Goal: Task Accomplishment & Management: Use online tool/utility

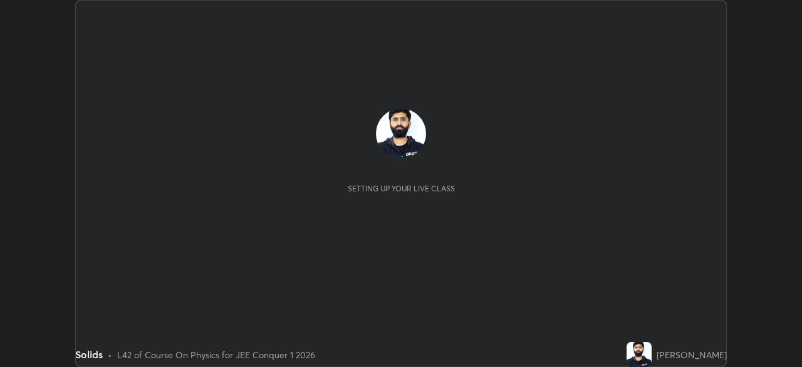
scroll to position [367, 802]
click at [700, 355] on div "[PERSON_NAME]" at bounding box center [692, 354] width 70 height 13
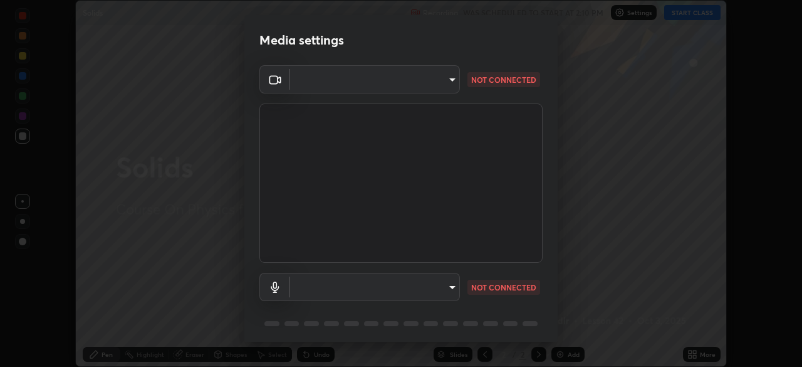
click at [501, 80] on p "NOT CONNECTED" at bounding box center [503, 79] width 65 height 11
click at [451, 86] on body "Erase all Solids Recording WAS SCHEDULED TO START AT 2:10 PM Settings START CLA…" at bounding box center [401, 183] width 802 height 367
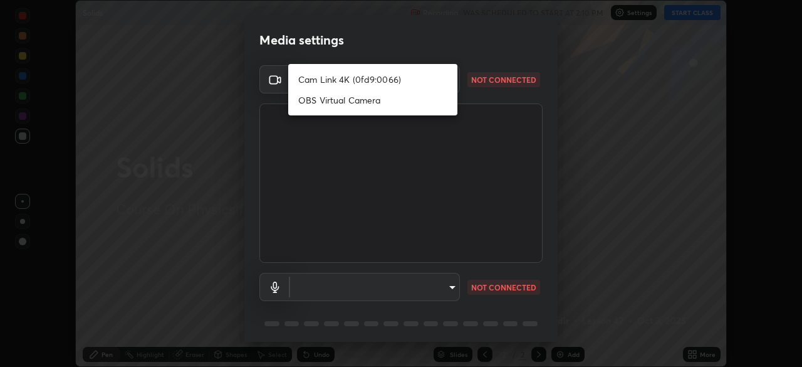
click at [421, 84] on li "Cam Link 4K (0fd9:0066)" at bounding box center [372, 79] width 169 height 21
type input "602de966f07612c225d0d734a81bf2b3dfa22a7197a6e355c0b3fff2af0fd9a5"
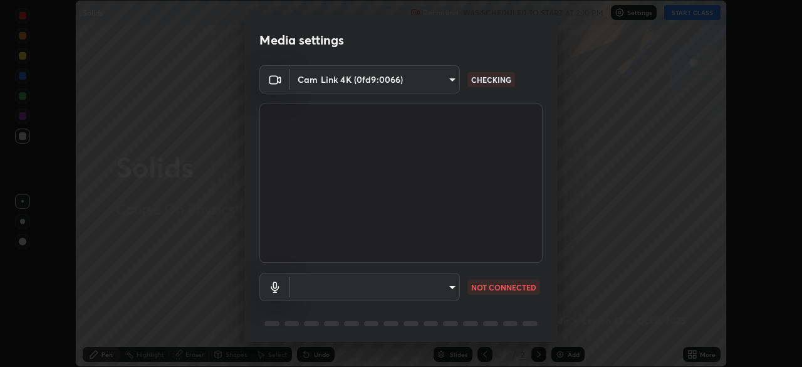
click at [457, 288] on body "Erase all Solids Recording WAS SCHEDULED TO START AT 2:10 PM Settings START CLA…" at bounding box center [401, 183] width 802 height 367
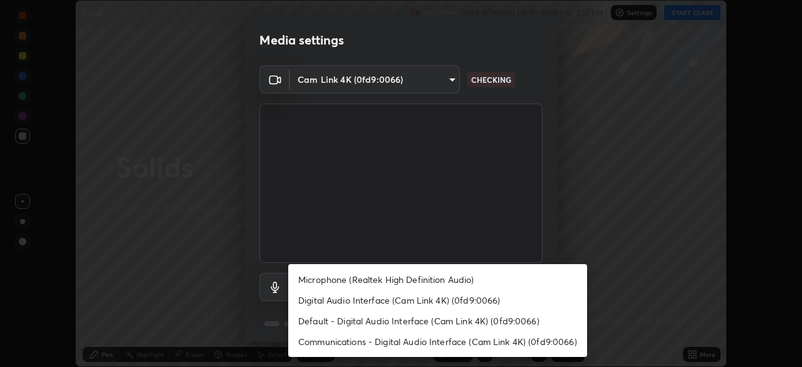
click at [438, 318] on li "Default - Digital Audio Interface (Cam Link 4K) (0fd9:0066)" at bounding box center [437, 320] width 299 height 21
type input "default"
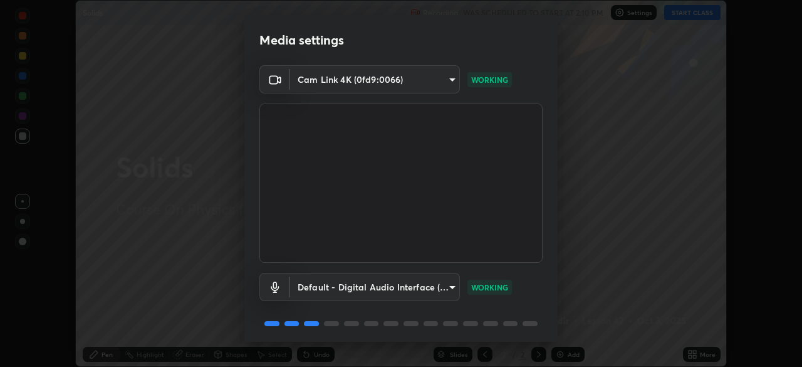
scroll to position [45, 0]
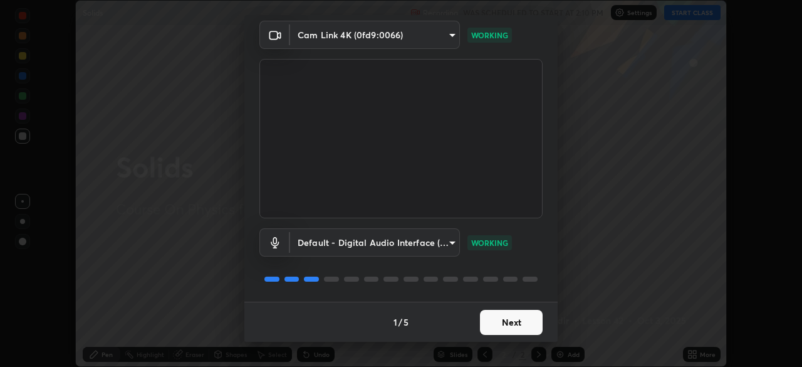
click at [517, 325] on button "Next" at bounding box center [511, 322] width 63 height 25
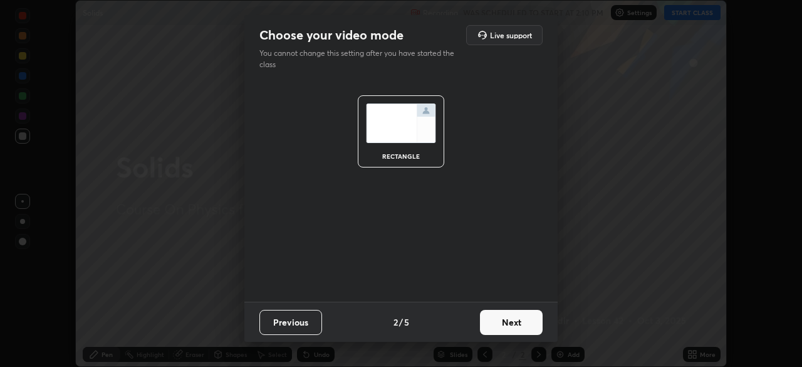
scroll to position [0, 0]
click at [517, 318] on button "Next" at bounding box center [511, 322] width 63 height 25
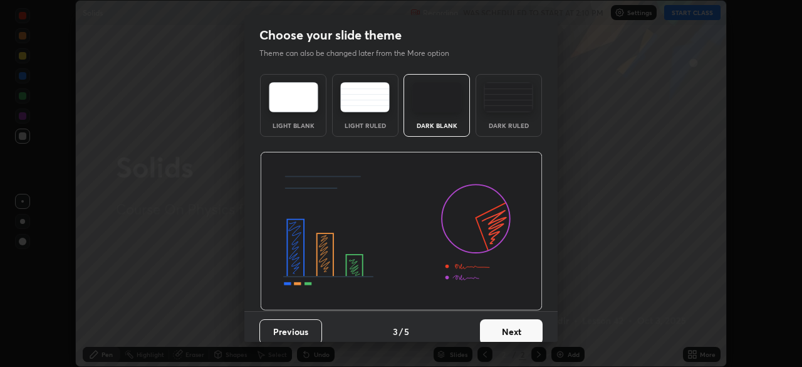
click at [523, 322] on button "Next" at bounding box center [511, 331] width 63 height 25
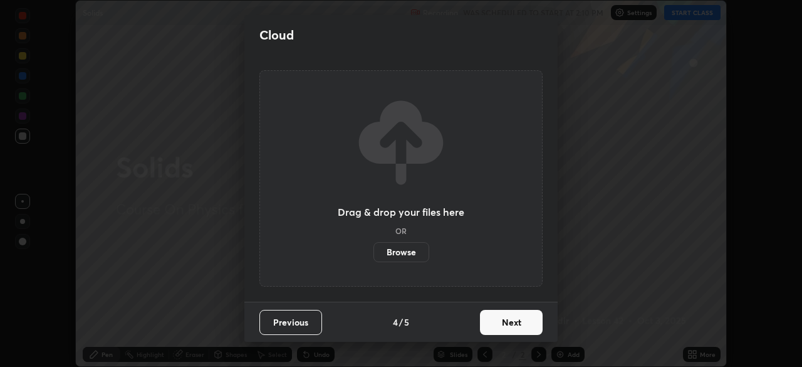
click at [523, 322] on button "Next" at bounding box center [511, 322] width 63 height 25
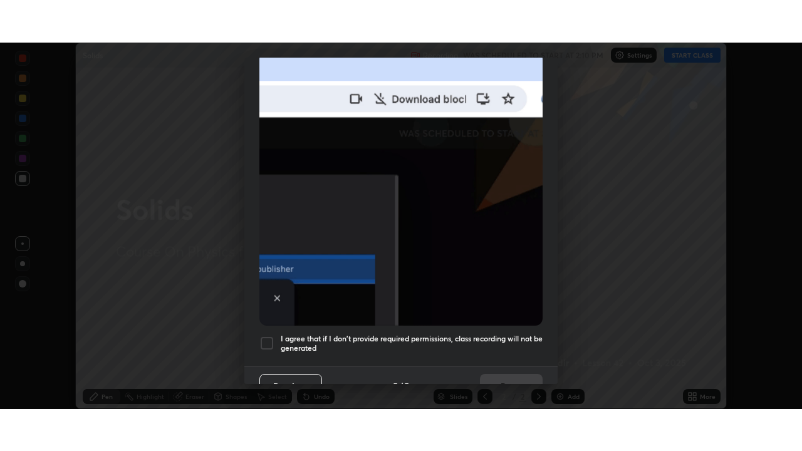
scroll to position [300, 0]
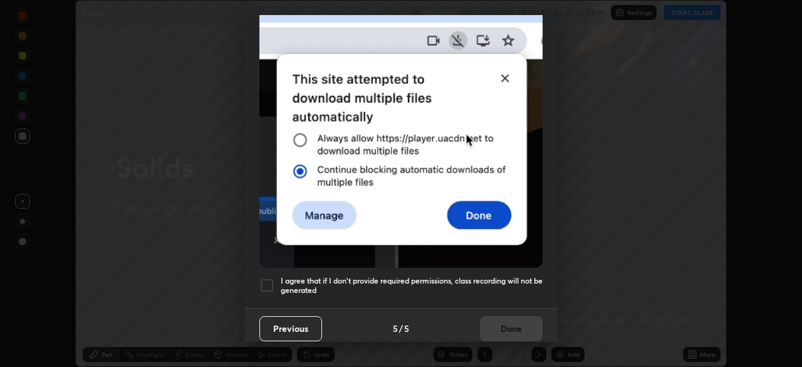
click at [272, 280] on div at bounding box center [267, 285] width 15 height 15
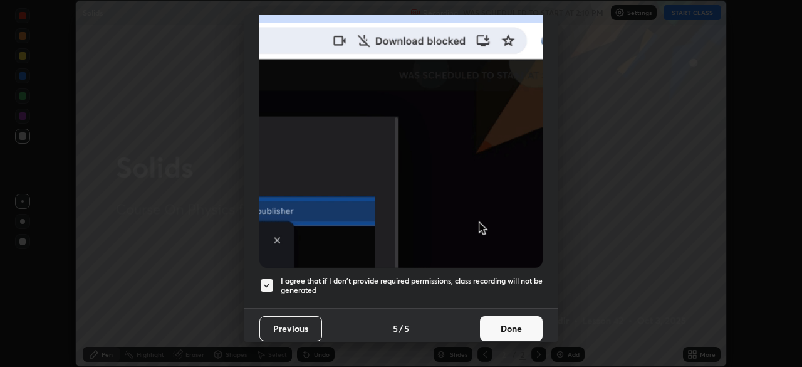
click at [502, 324] on button "Done" at bounding box center [511, 328] width 63 height 25
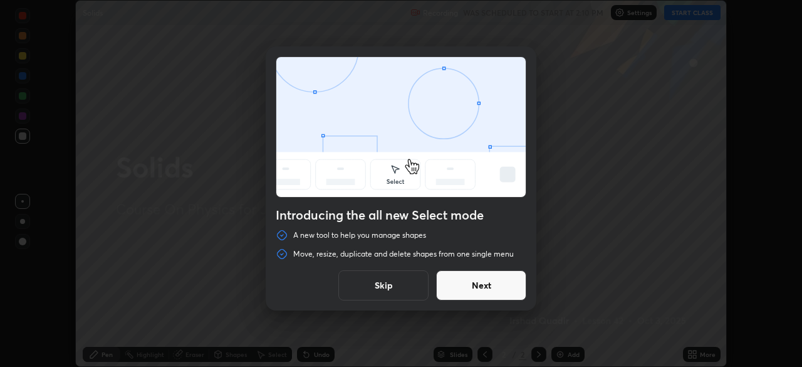
click at [487, 292] on button "Next" at bounding box center [481, 285] width 90 height 30
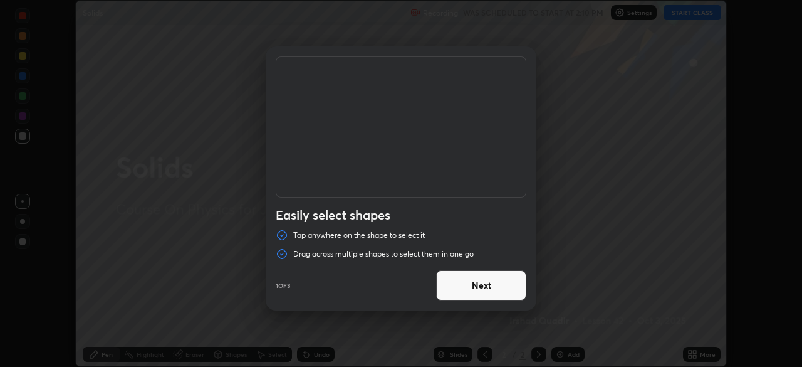
click at [487, 283] on button "Next" at bounding box center [481, 285] width 90 height 30
click at [487, 290] on button "Next" at bounding box center [481, 285] width 90 height 30
click at [492, 287] on button "Done" at bounding box center [481, 285] width 90 height 30
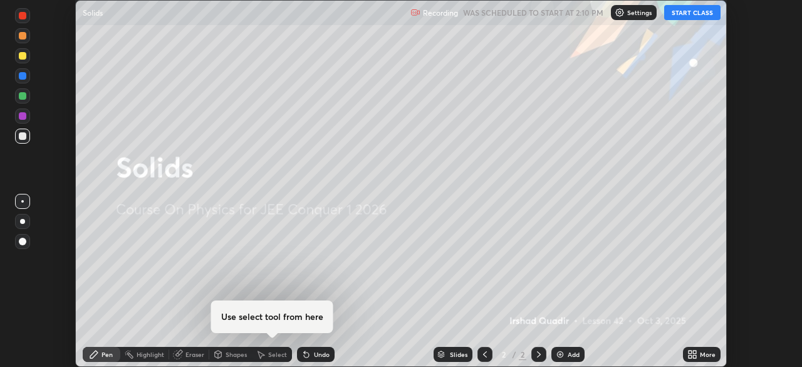
click at [495, 289] on div at bounding box center [401, 183] width 802 height 367
click at [687, 13] on button "START CLASS" at bounding box center [693, 12] width 56 height 15
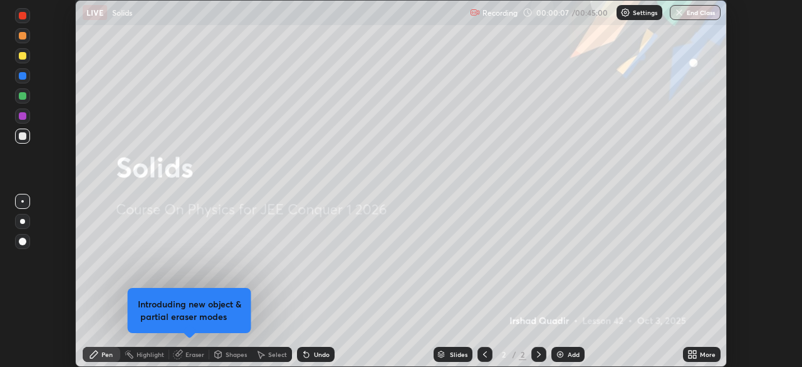
click at [700, 352] on div "More" at bounding box center [702, 354] width 38 height 15
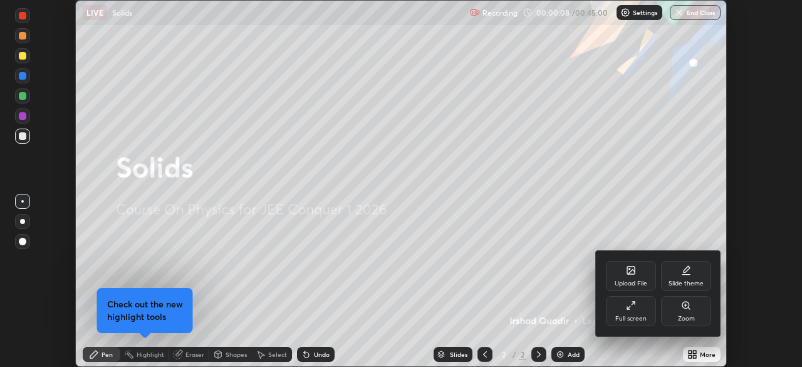
click at [693, 281] on div "Slide theme" at bounding box center [686, 283] width 35 height 6
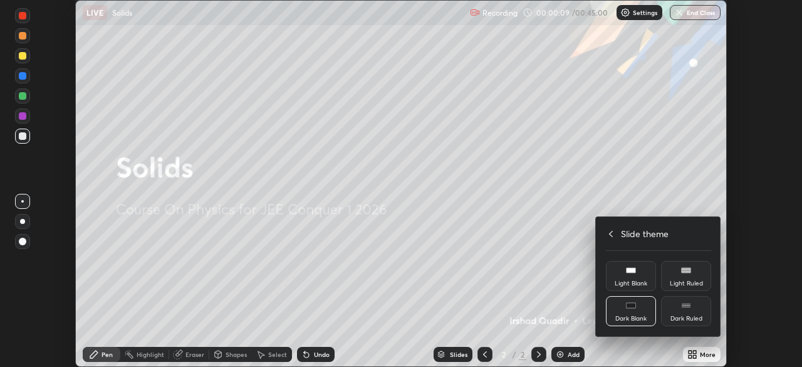
click at [691, 308] on icon at bounding box center [686, 305] width 10 height 10
click at [565, 354] on div at bounding box center [401, 183] width 802 height 367
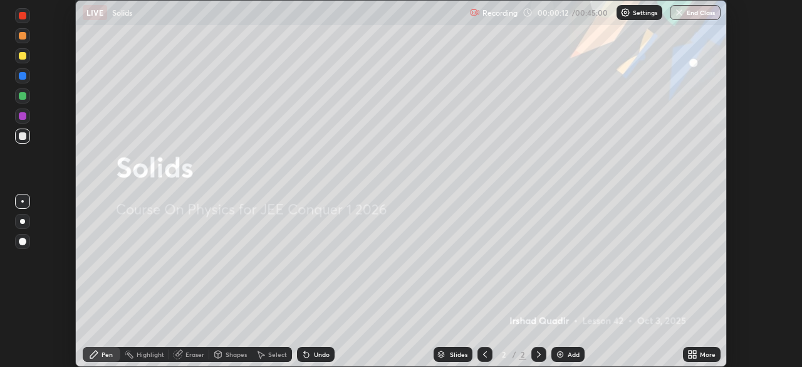
click at [702, 352] on div "More" at bounding box center [708, 354] width 16 height 6
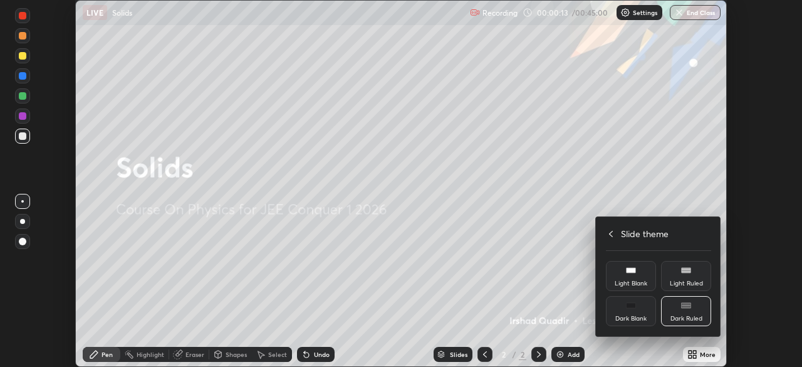
click at [612, 231] on icon at bounding box center [611, 234] width 4 height 6
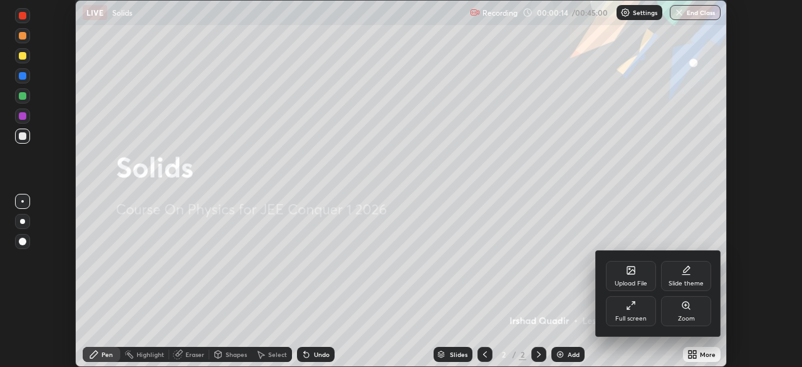
click at [634, 303] on icon at bounding box center [631, 305] width 10 height 10
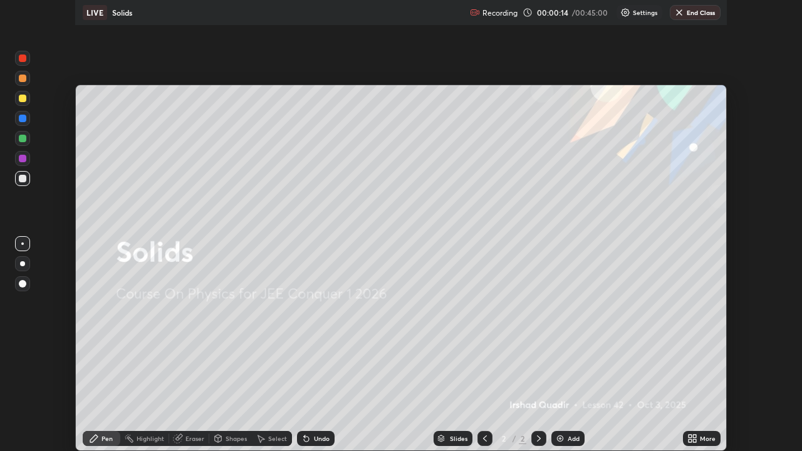
scroll to position [451, 802]
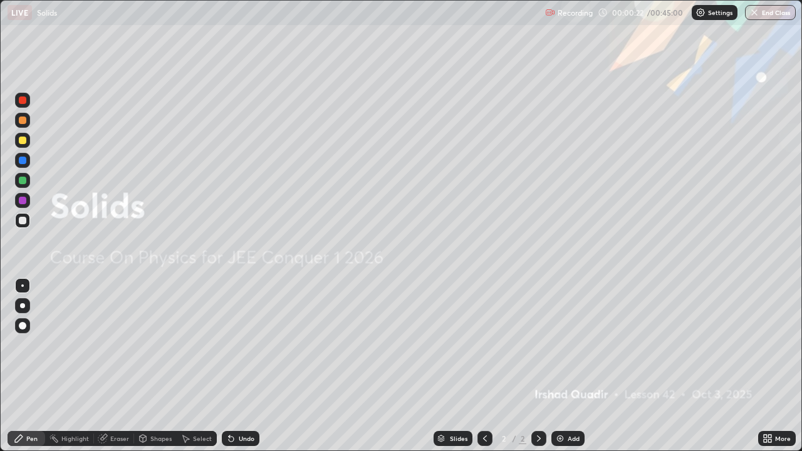
click at [569, 366] on div "Add" at bounding box center [574, 439] width 12 height 6
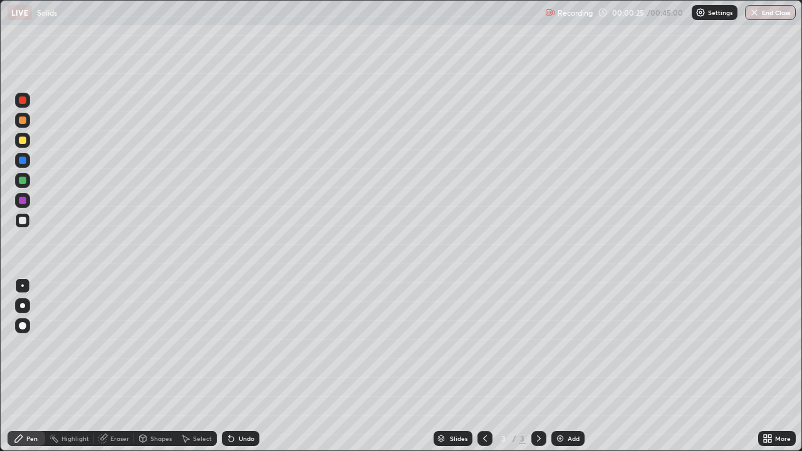
click at [28, 183] on div at bounding box center [22, 180] width 15 height 15
click at [27, 223] on div at bounding box center [22, 220] width 15 height 15
click at [244, 366] on div "Undo" at bounding box center [238, 438] width 43 height 25
click at [152, 366] on div "Shapes" at bounding box center [160, 439] width 21 height 6
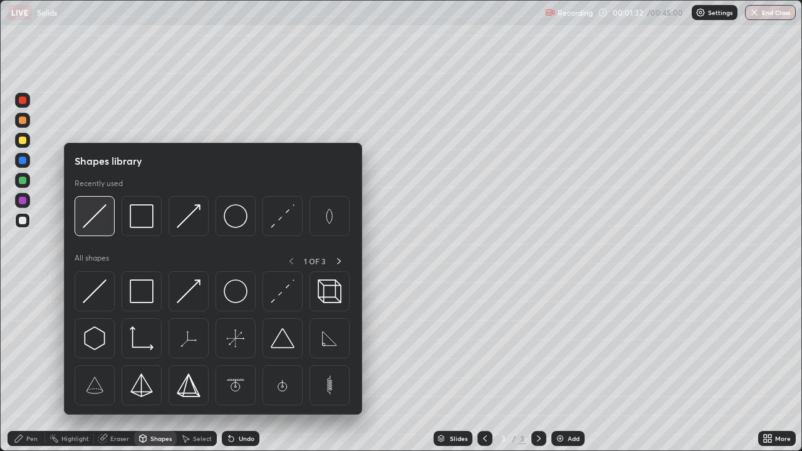
click at [102, 216] on img at bounding box center [95, 216] width 24 height 24
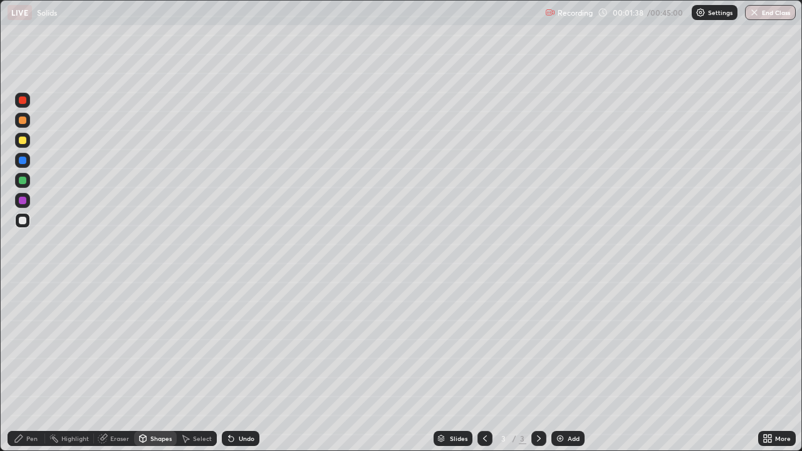
click at [29, 366] on div "Pen" at bounding box center [27, 438] width 38 height 15
click at [24, 181] on div at bounding box center [23, 181] width 8 height 8
click at [115, 366] on div "Eraser" at bounding box center [119, 439] width 19 height 6
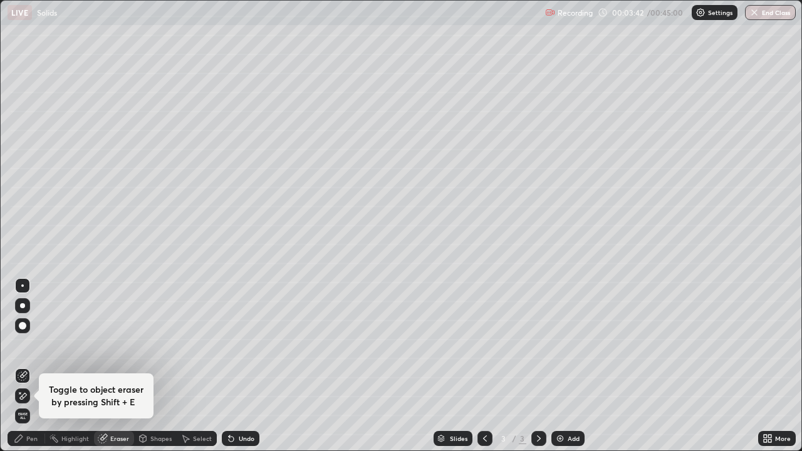
click at [33, 366] on div "Pen" at bounding box center [31, 439] width 11 height 6
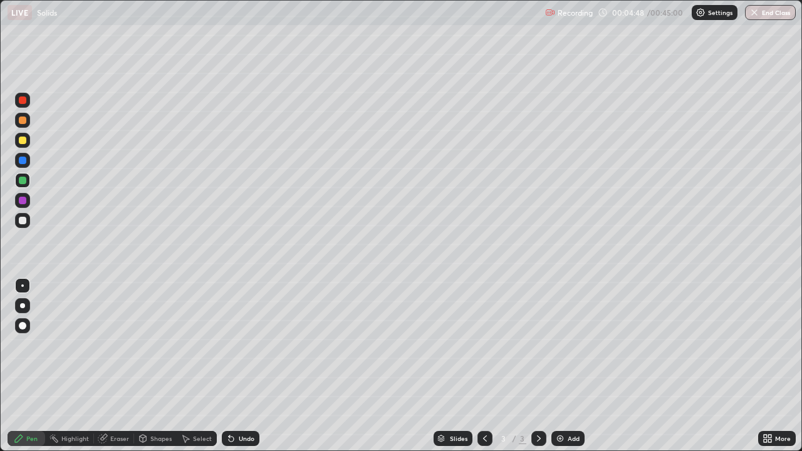
click at [152, 366] on div "Shapes" at bounding box center [155, 438] width 43 height 15
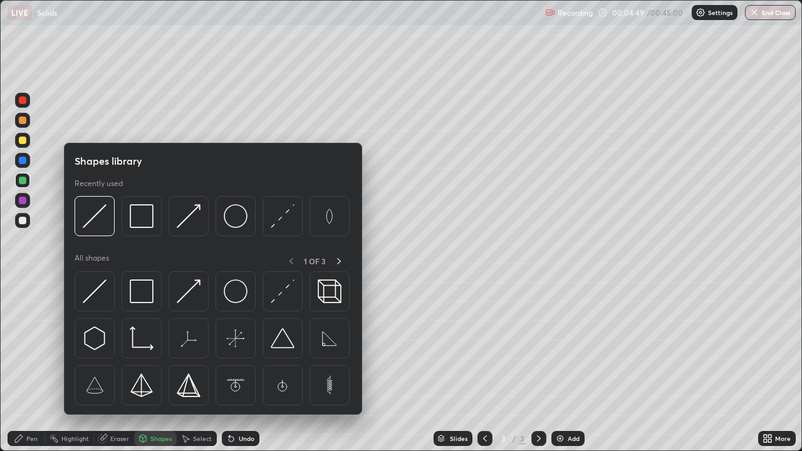
click at [92, 304] on div at bounding box center [95, 291] width 40 height 40
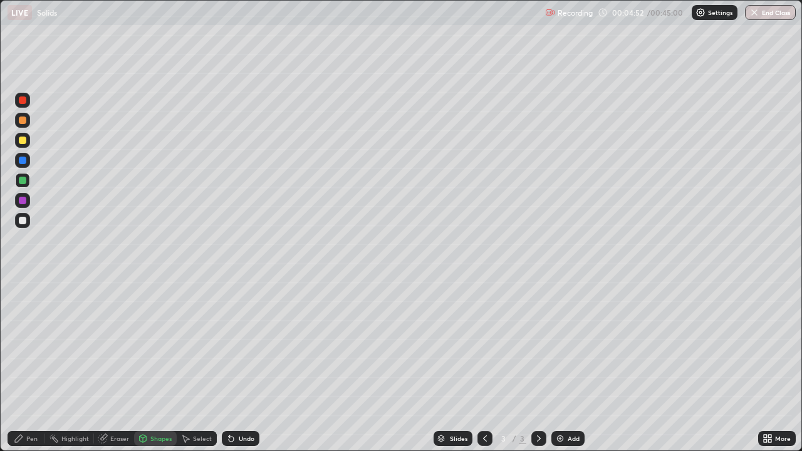
click at [27, 366] on div "Pen" at bounding box center [27, 438] width 38 height 15
click at [26, 140] on div at bounding box center [23, 141] width 8 height 8
click at [123, 366] on div "Eraser" at bounding box center [119, 439] width 19 height 6
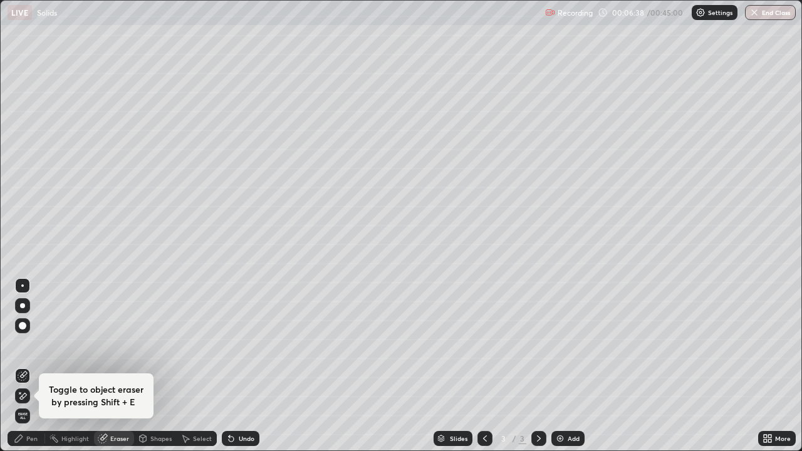
click at [121, 366] on div "Eraser" at bounding box center [119, 439] width 19 height 6
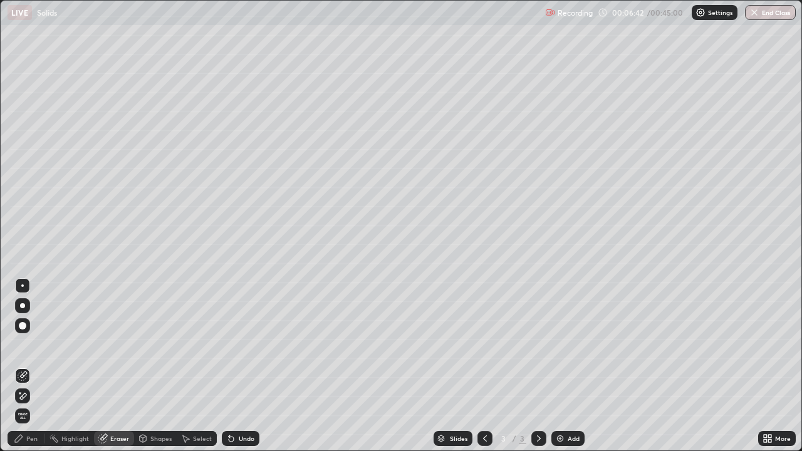
click at [36, 366] on div "Pen" at bounding box center [31, 439] width 11 height 6
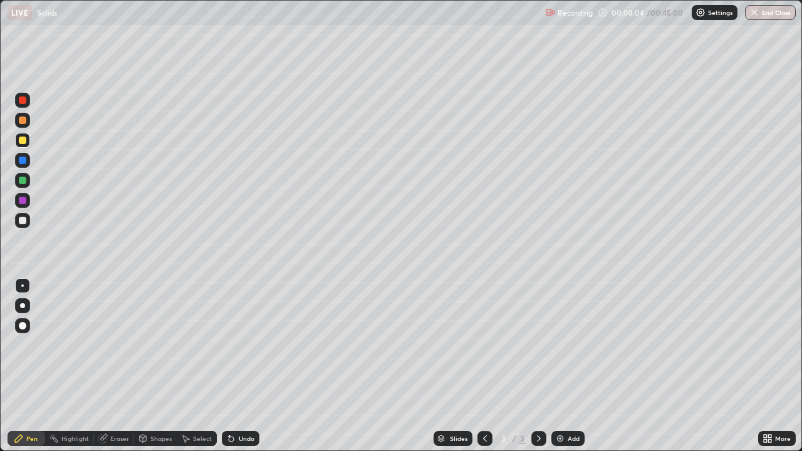
click at [564, 366] on img at bounding box center [560, 439] width 10 height 10
click at [163, 366] on div "Shapes" at bounding box center [160, 439] width 21 height 6
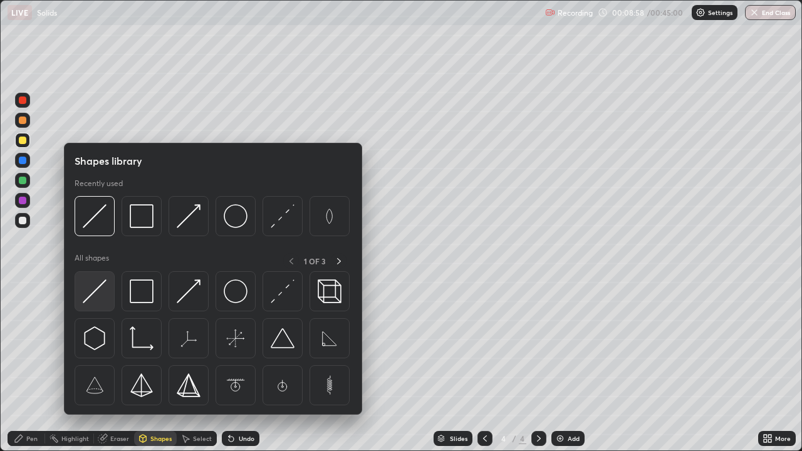
click at [94, 299] on img at bounding box center [95, 292] width 24 height 24
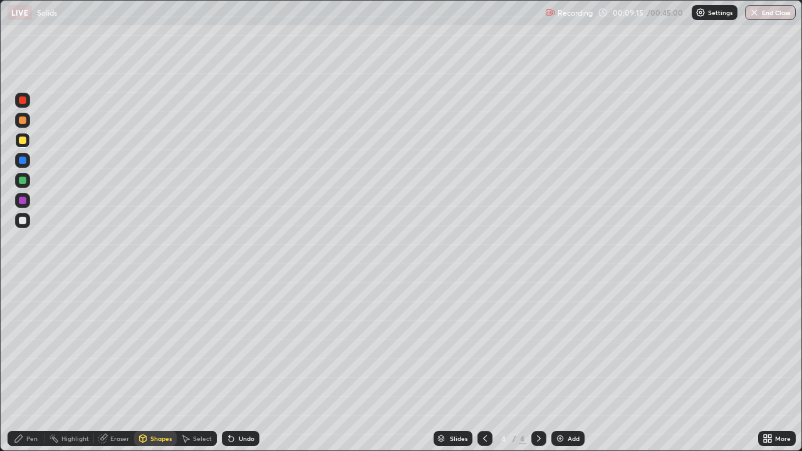
click at [152, 366] on div "Shapes" at bounding box center [160, 439] width 21 height 6
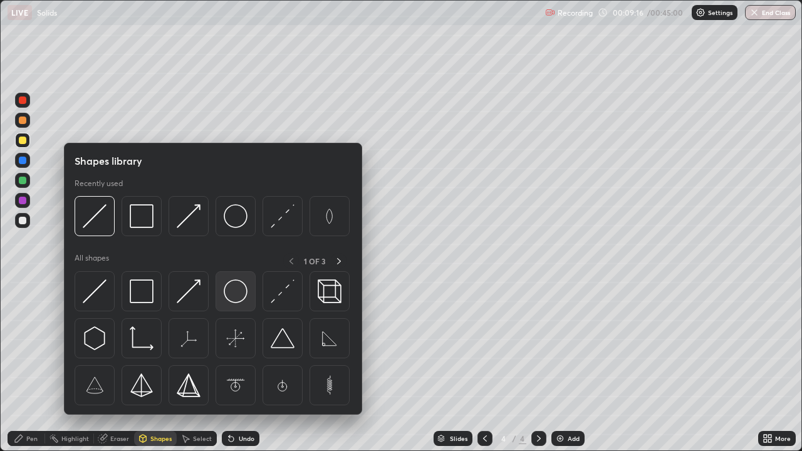
click at [230, 296] on img at bounding box center [236, 292] width 24 height 24
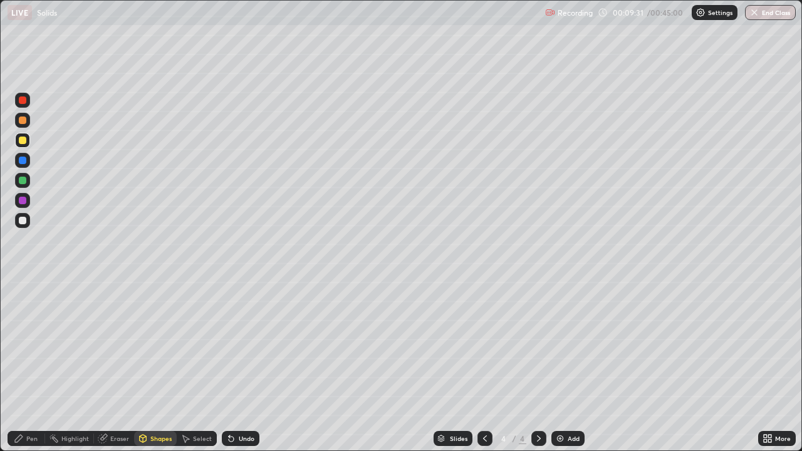
click at [26, 366] on div "Pen" at bounding box center [31, 439] width 11 height 6
click at [25, 181] on div at bounding box center [23, 181] width 8 height 8
click at [152, 366] on div "Shapes" at bounding box center [160, 439] width 21 height 6
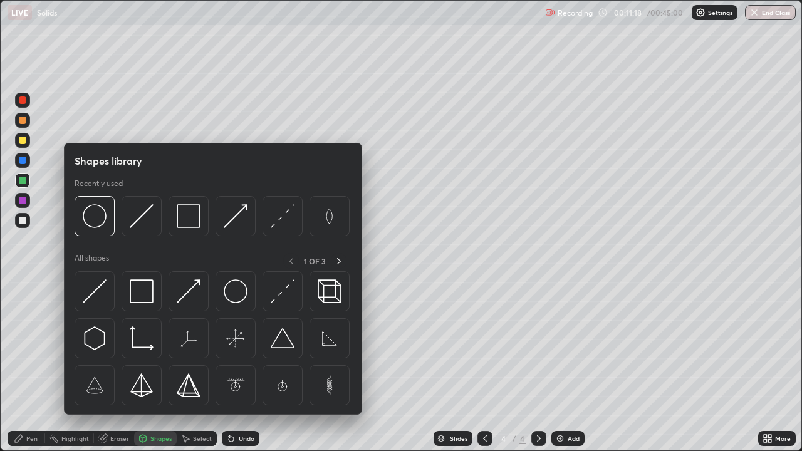
click at [23, 177] on div at bounding box center [23, 181] width 8 height 8
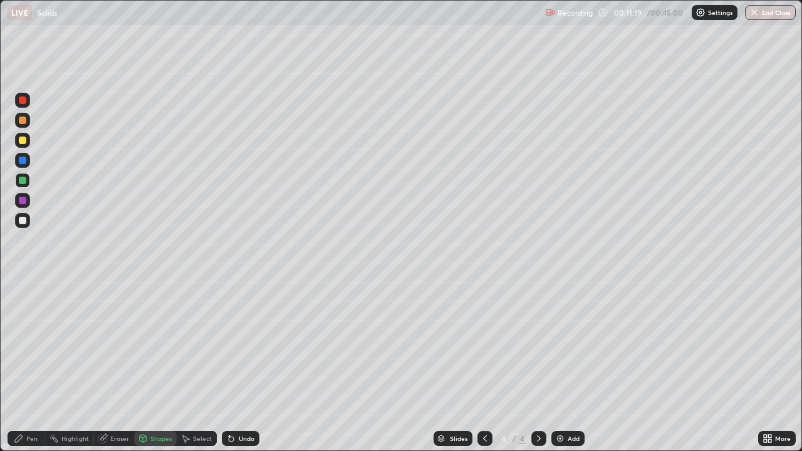
click at [162, 366] on div "Shapes" at bounding box center [155, 438] width 43 height 15
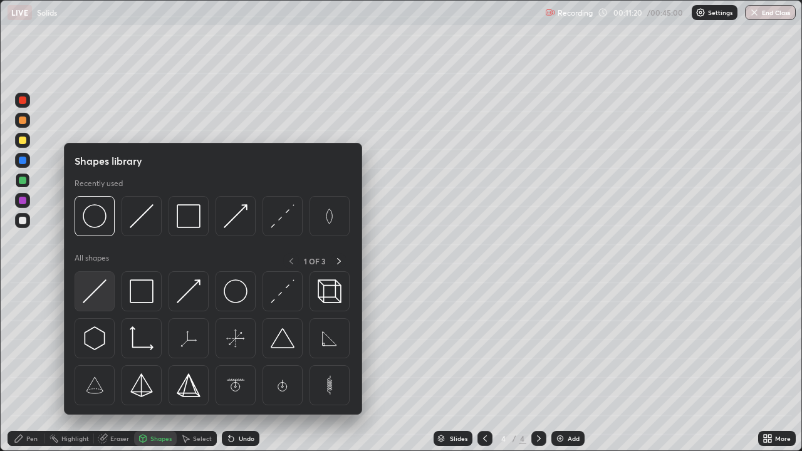
click at [96, 295] on img at bounding box center [95, 292] width 24 height 24
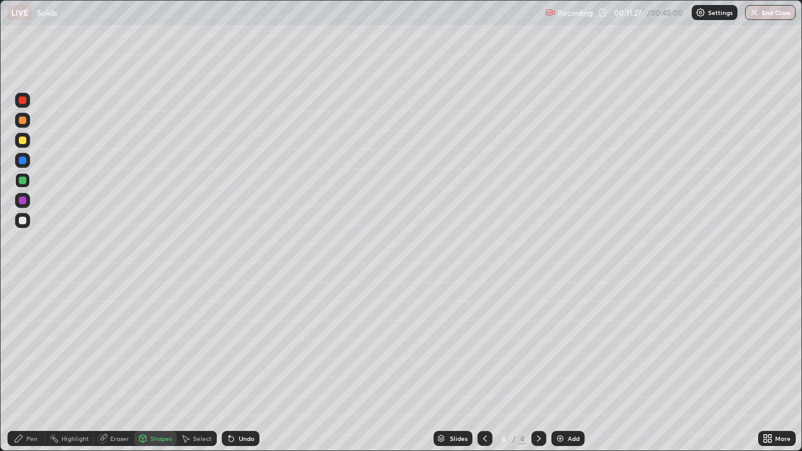
click at [36, 366] on div "Pen" at bounding box center [31, 439] width 11 height 6
click at [24, 141] on div at bounding box center [23, 141] width 8 height 8
click at [246, 366] on div "Undo" at bounding box center [247, 439] width 16 height 6
click at [166, 366] on div "Shapes" at bounding box center [160, 439] width 21 height 6
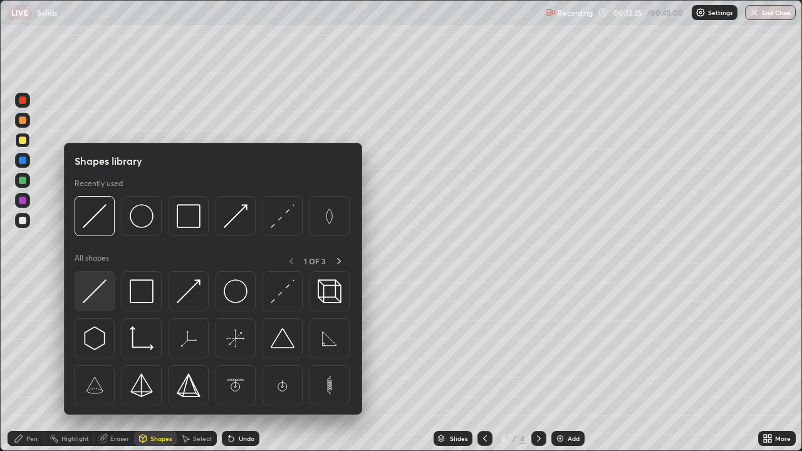
click at [103, 293] on img at bounding box center [95, 292] width 24 height 24
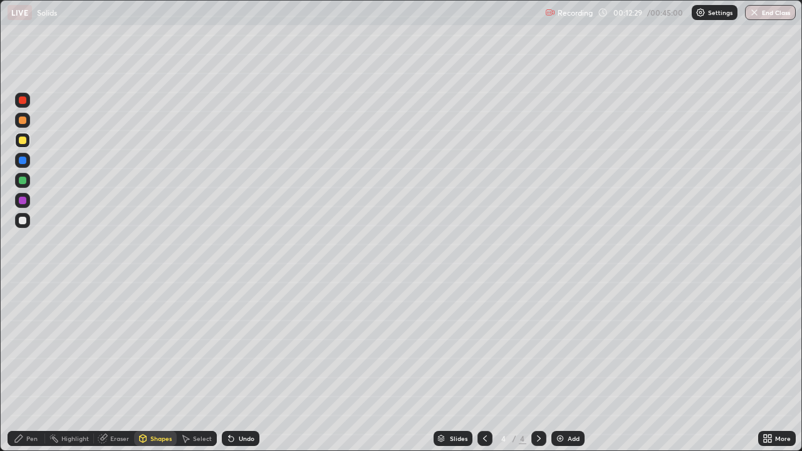
click at [250, 366] on div "Undo" at bounding box center [247, 439] width 16 height 6
click at [28, 179] on div at bounding box center [22, 180] width 15 height 15
click at [28, 223] on div at bounding box center [22, 220] width 15 height 15
click at [37, 366] on div "Pen" at bounding box center [31, 439] width 11 height 6
click at [129, 366] on div "Eraser" at bounding box center [114, 438] width 40 height 15
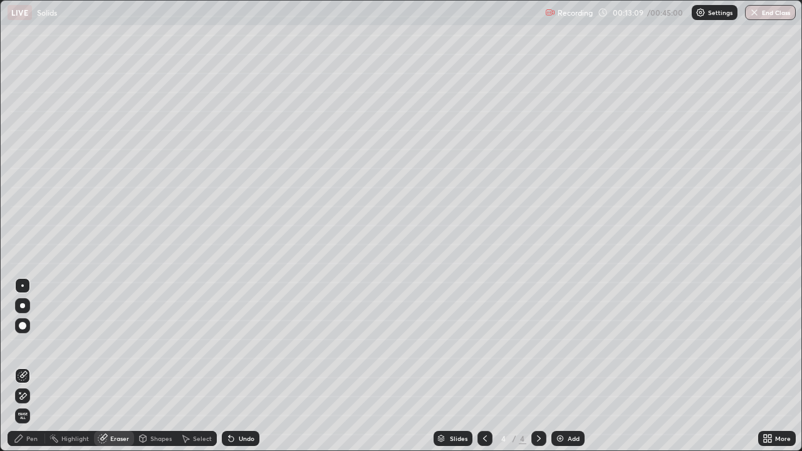
click at [38, 366] on div "Pen" at bounding box center [27, 438] width 38 height 15
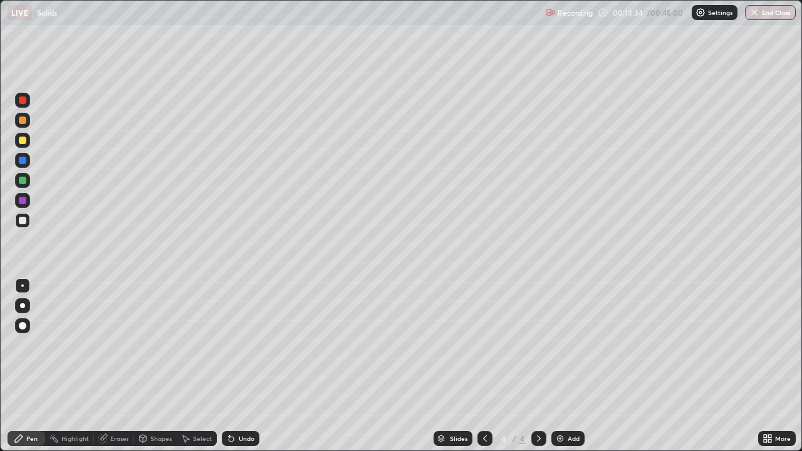
click at [152, 366] on div "Shapes" at bounding box center [160, 439] width 21 height 6
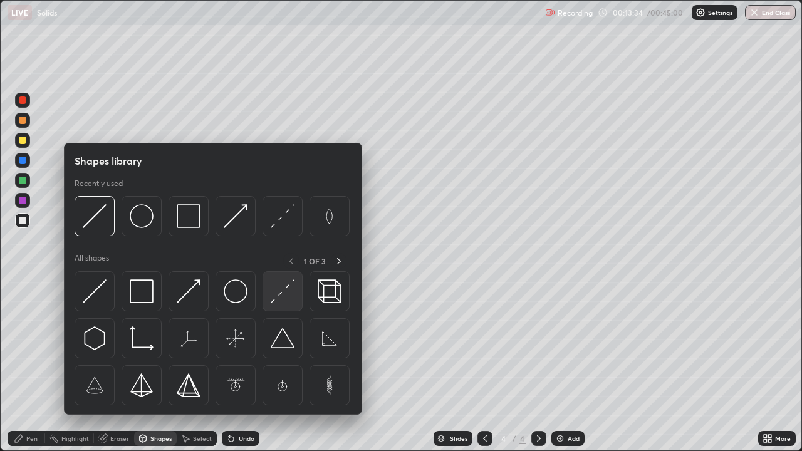
click at [280, 295] on img at bounding box center [283, 292] width 24 height 24
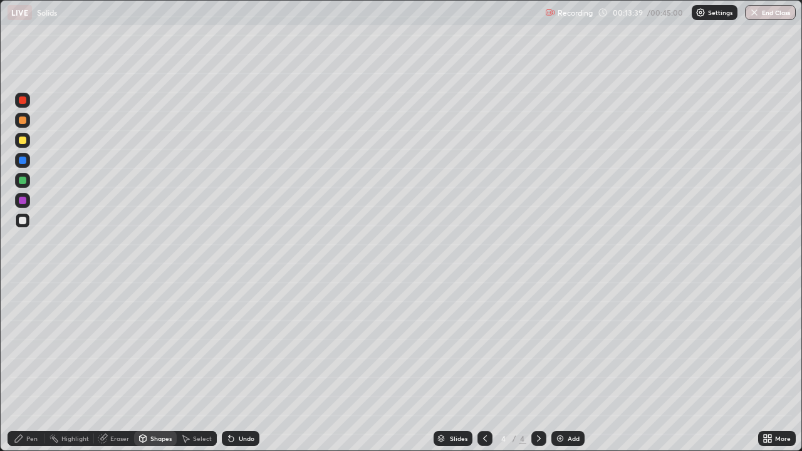
click at [34, 366] on div "Pen" at bounding box center [31, 439] width 11 height 6
click at [155, 366] on div "Shapes" at bounding box center [160, 439] width 21 height 6
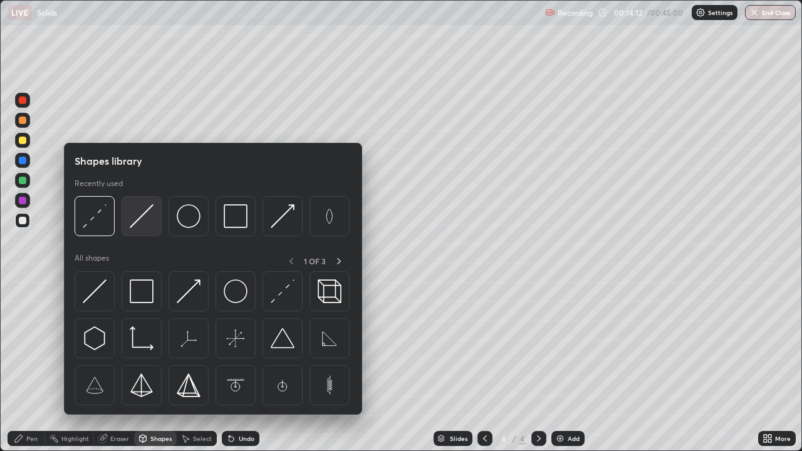
click at [140, 219] on img at bounding box center [142, 216] width 24 height 24
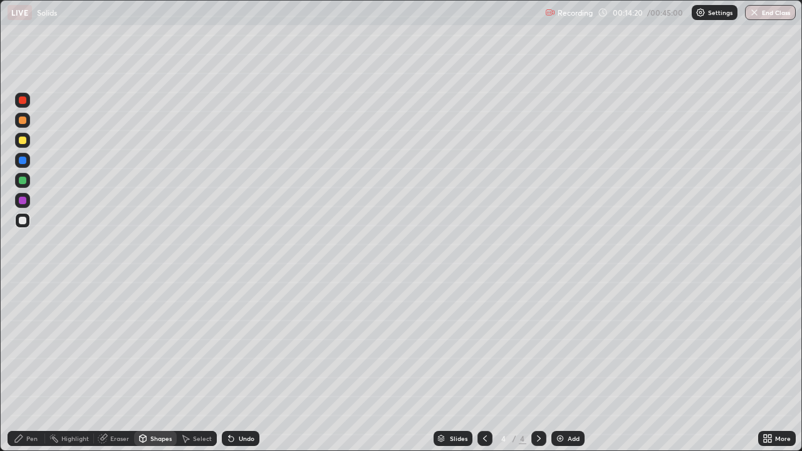
click at [35, 366] on div "Pen" at bounding box center [31, 439] width 11 height 6
click at [572, 366] on div "Add" at bounding box center [574, 439] width 12 height 6
click at [150, 366] on div "Shapes" at bounding box center [160, 439] width 21 height 6
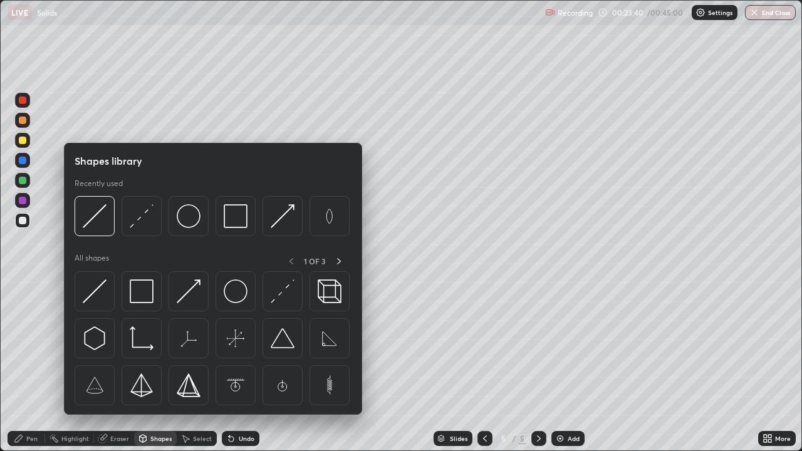
click at [190, 228] on img at bounding box center [189, 216] width 24 height 24
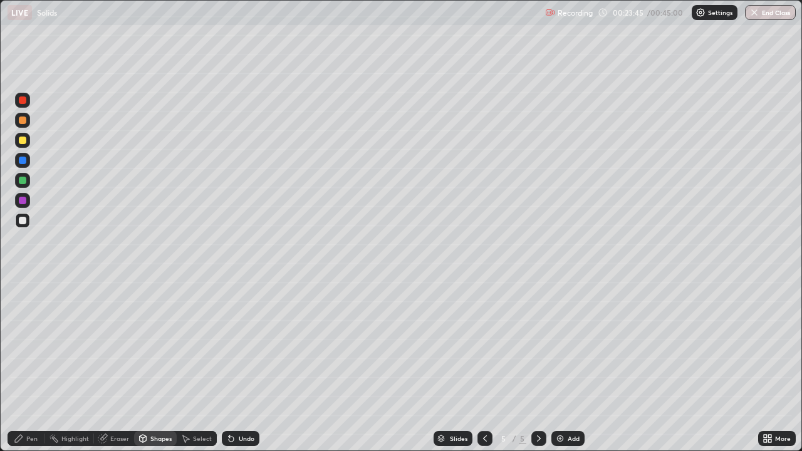
click at [118, 366] on div "Eraser" at bounding box center [119, 439] width 19 height 6
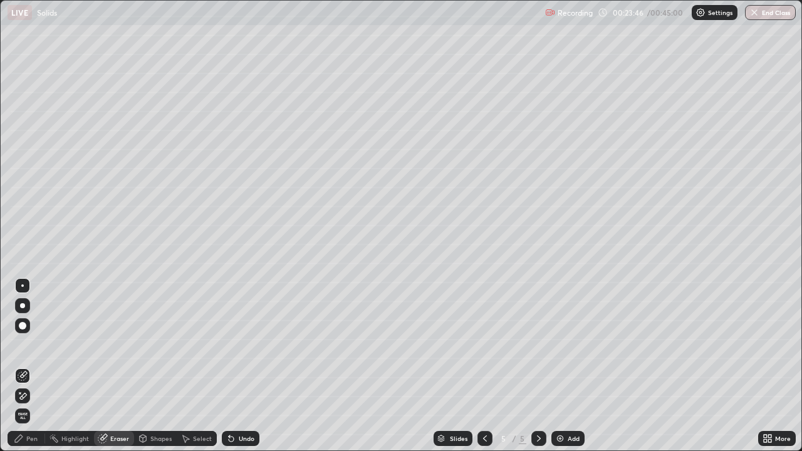
click at [166, 366] on div "Shapes" at bounding box center [155, 438] width 43 height 15
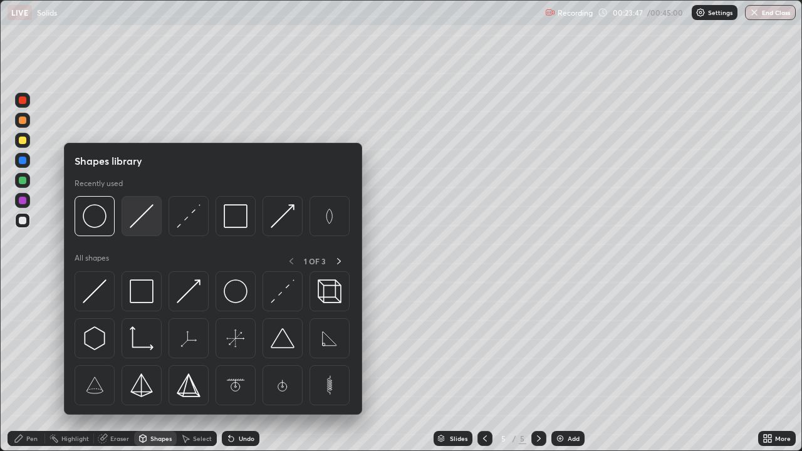
click at [140, 219] on img at bounding box center [142, 216] width 24 height 24
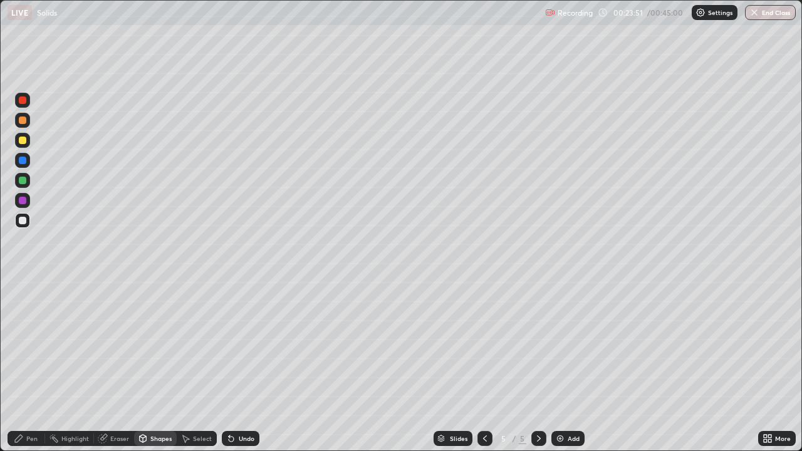
click at [251, 366] on div "Undo" at bounding box center [247, 439] width 16 height 6
click at [40, 366] on div "Pen" at bounding box center [27, 438] width 38 height 15
click at [23, 144] on div at bounding box center [23, 141] width 8 height 8
click at [198, 366] on div "Select" at bounding box center [202, 439] width 19 height 6
click at [160, 366] on div "Shapes" at bounding box center [160, 439] width 21 height 6
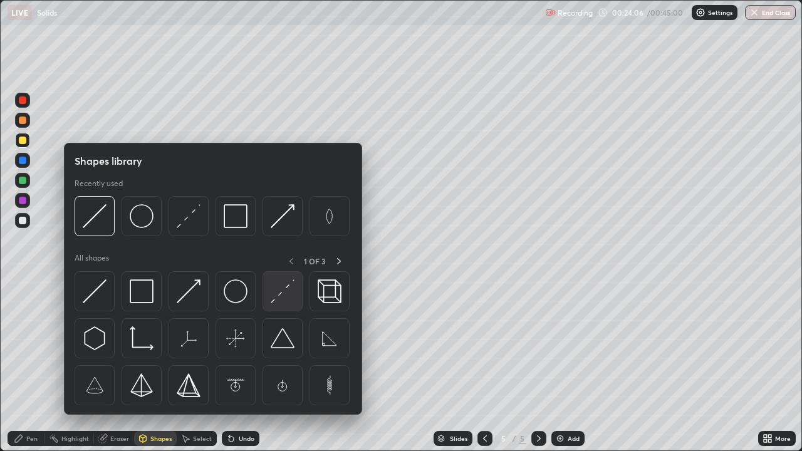
click at [278, 293] on img at bounding box center [283, 292] width 24 height 24
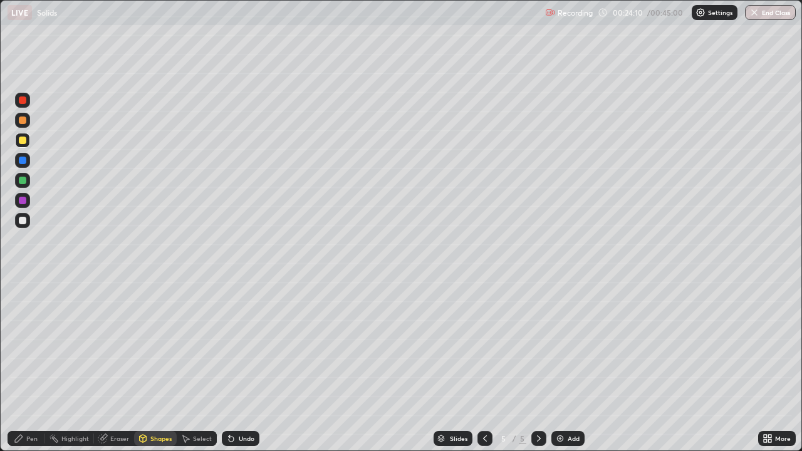
click at [37, 366] on div "Pen" at bounding box center [31, 439] width 11 height 6
click at [153, 366] on div "Shapes" at bounding box center [160, 439] width 21 height 6
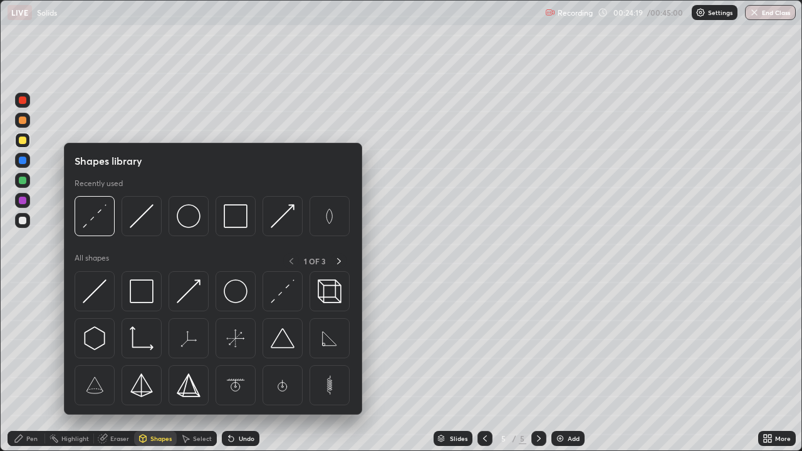
click at [99, 288] on img at bounding box center [95, 292] width 24 height 24
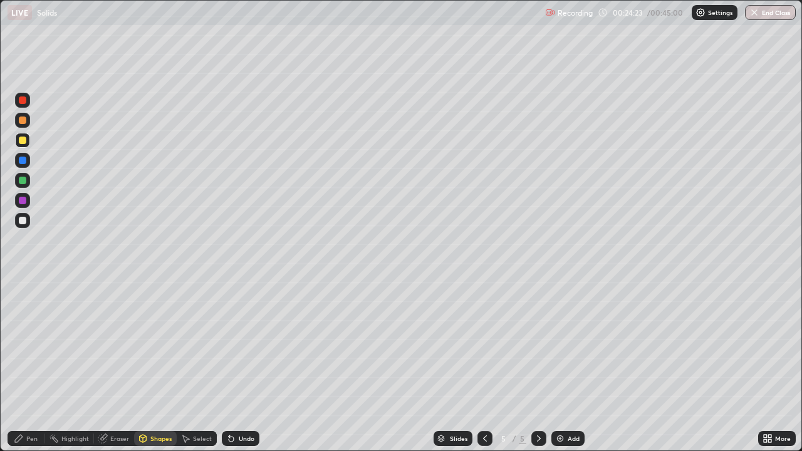
click at [31, 366] on div "Pen" at bounding box center [31, 439] width 11 height 6
click at [116, 366] on div "Eraser" at bounding box center [119, 439] width 19 height 6
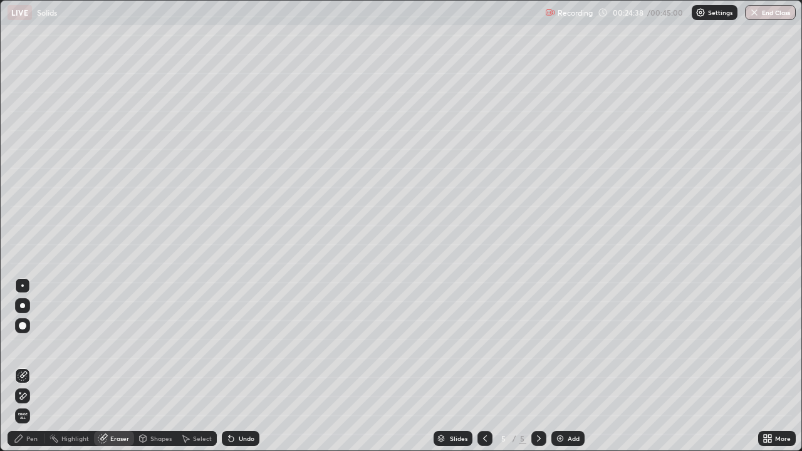
click at [38, 366] on div "Pen" at bounding box center [27, 438] width 38 height 15
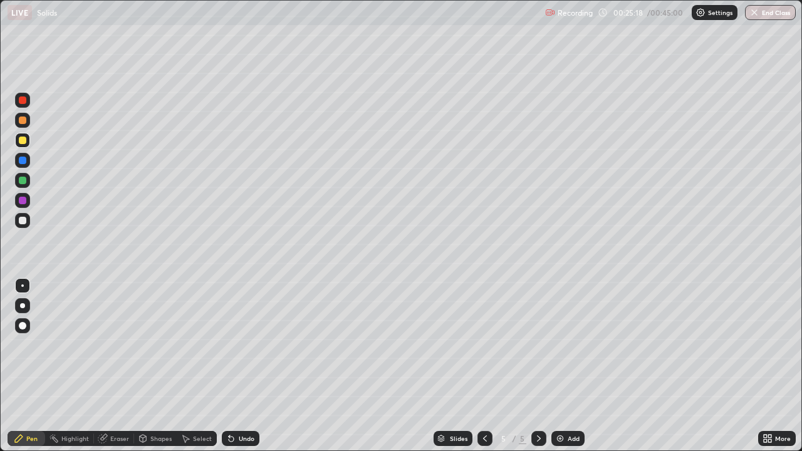
click at [159, 366] on div "Shapes" at bounding box center [160, 439] width 21 height 6
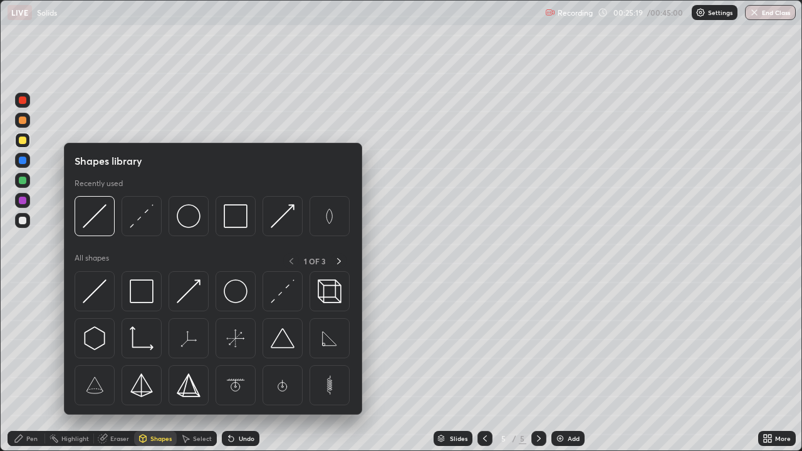
click at [108, 366] on div "Eraser" at bounding box center [114, 438] width 40 height 15
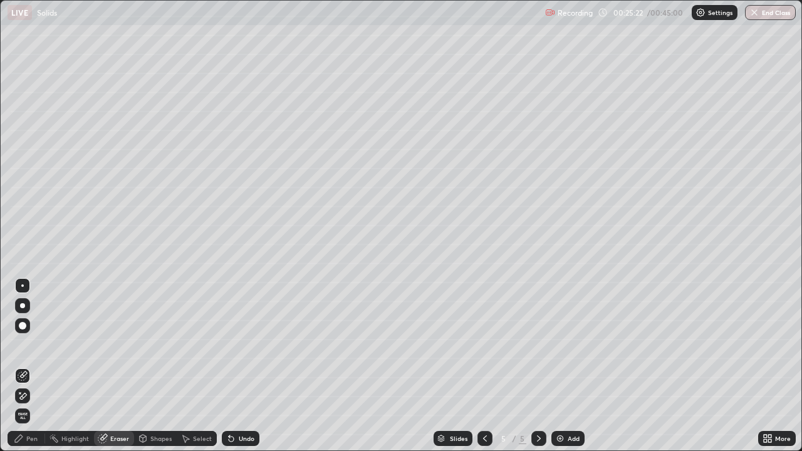
click at [41, 366] on div "Pen" at bounding box center [27, 438] width 38 height 15
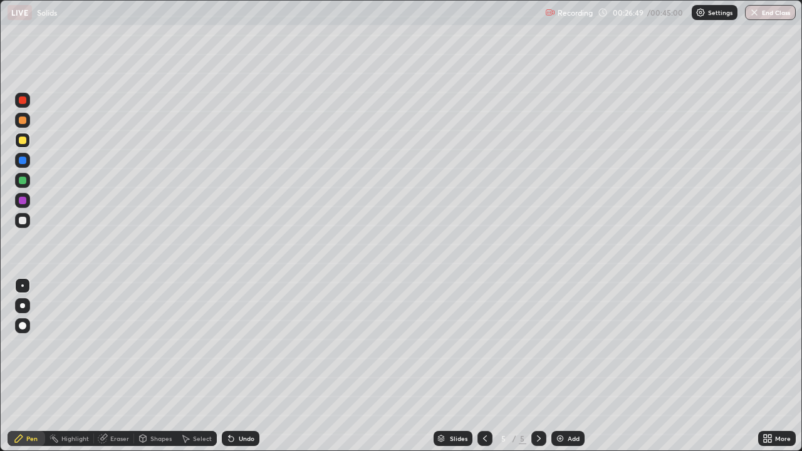
click at [115, 366] on div "Eraser" at bounding box center [119, 439] width 19 height 6
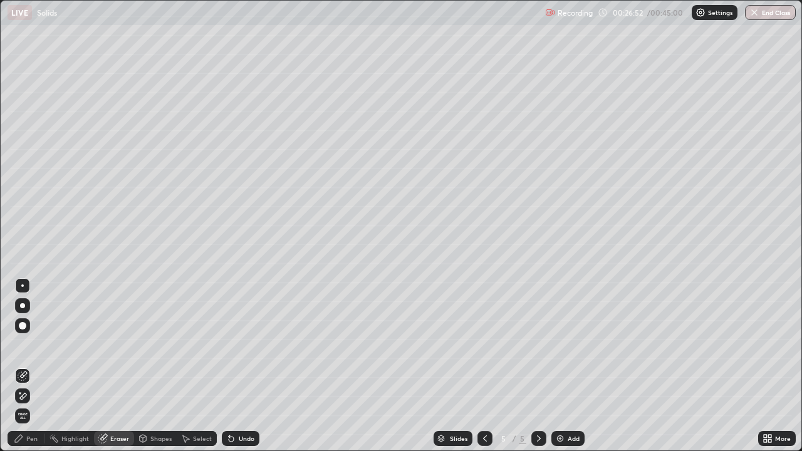
click at [39, 366] on div "Pen" at bounding box center [27, 438] width 38 height 15
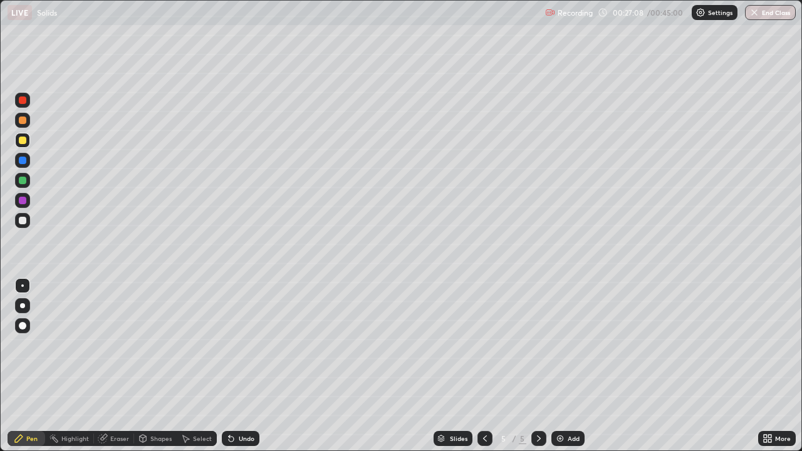
click at [151, 366] on div "Shapes" at bounding box center [160, 439] width 21 height 6
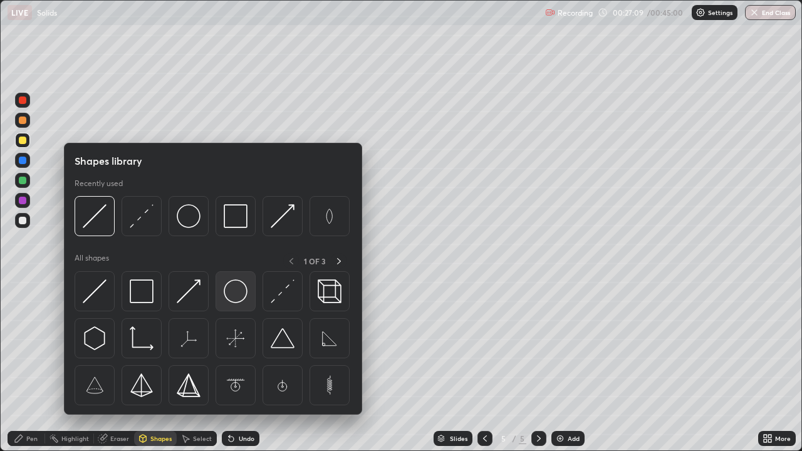
click at [238, 303] on img at bounding box center [236, 292] width 24 height 24
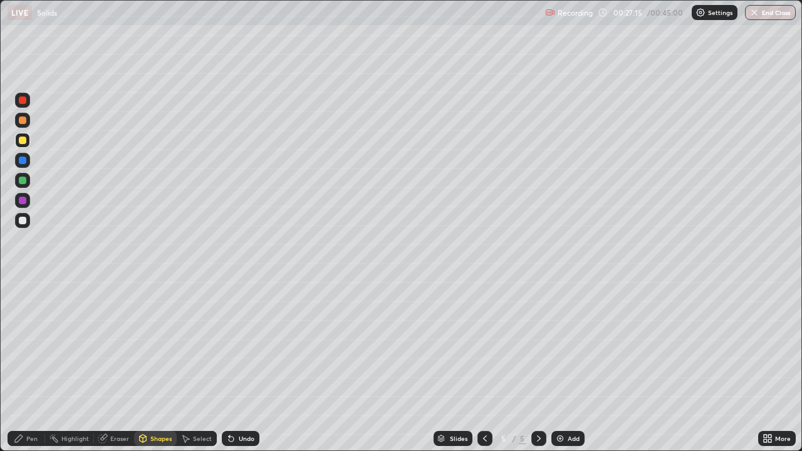
click at [157, 366] on div "Shapes" at bounding box center [160, 439] width 21 height 6
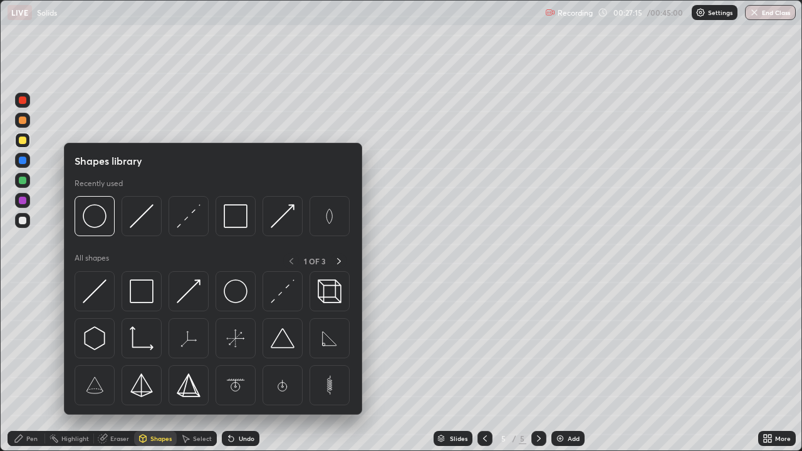
click at [100, 293] on img at bounding box center [95, 292] width 24 height 24
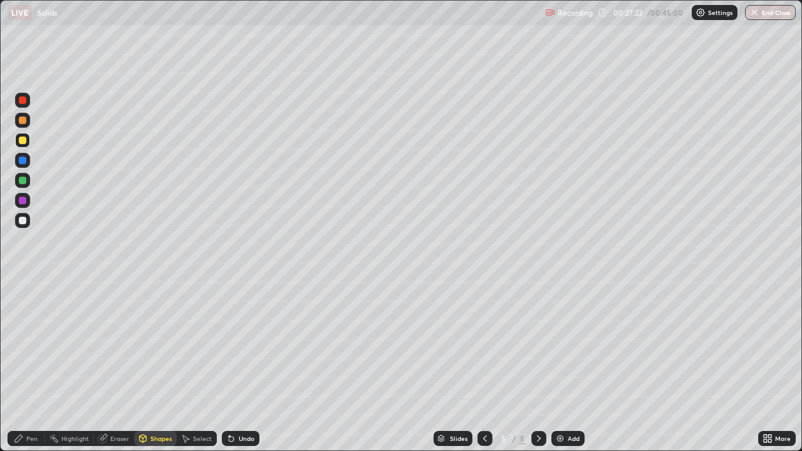
click at [26, 366] on div "Pen" at bounding box center [27, 438] width 38 height 15
click at [24, 218] on div at bounding box center [23, 221] width 8 height 8
click at [170, 366] on div "Shapes" at bounding box center [160, 439] width 21 height 6
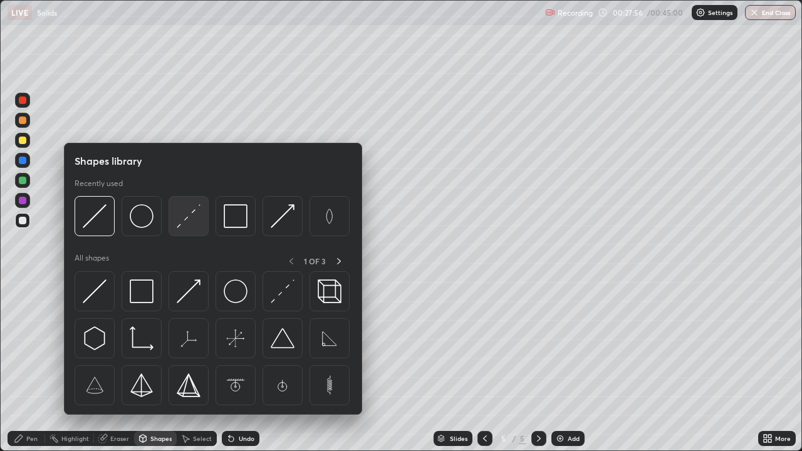
click at [189, 218] on img at bounding box center [189, 216] width 24 height 24
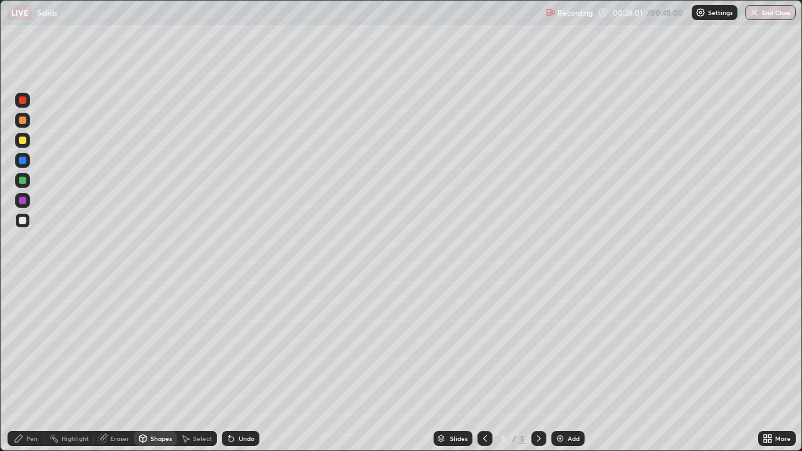
click at [42, 366] on div "Pen" at bounding box center [27, 438] width 38 height 15
click at [131, 366] on div "Eraser" at bounding box center [114, 438] width 40 height 15
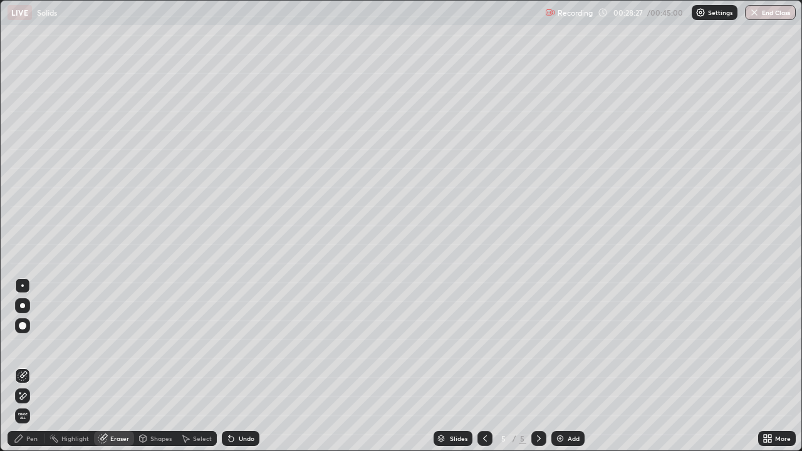
click at [36, 366] on div "Pen" at bounding box center [31, 439] width 11 height 6
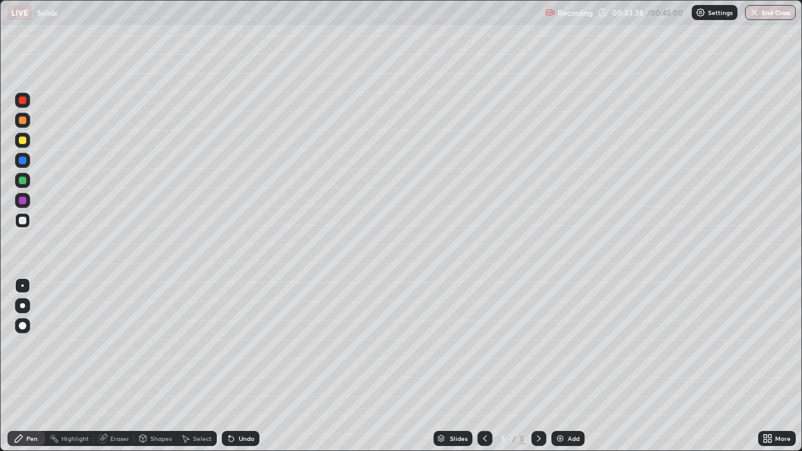
click at [122, 366] on div "Eraser" at bounding box center [119, 439] width 19 height 6
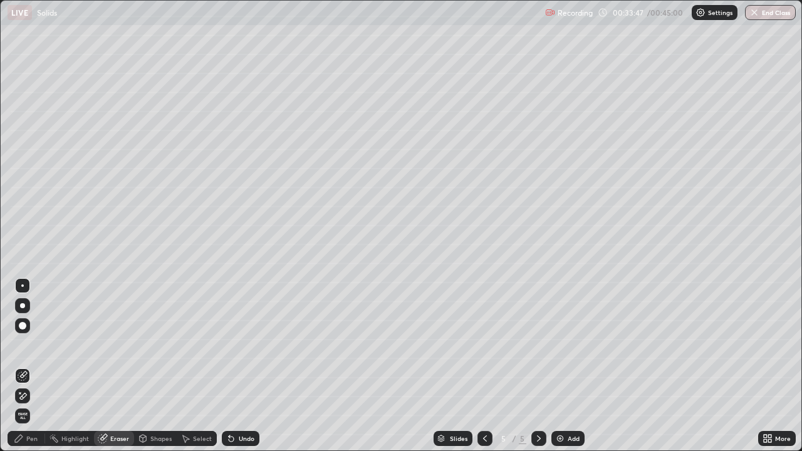
click at [32, 366] on div "Pen" at bounding box center [31, 439] width 11 height 6
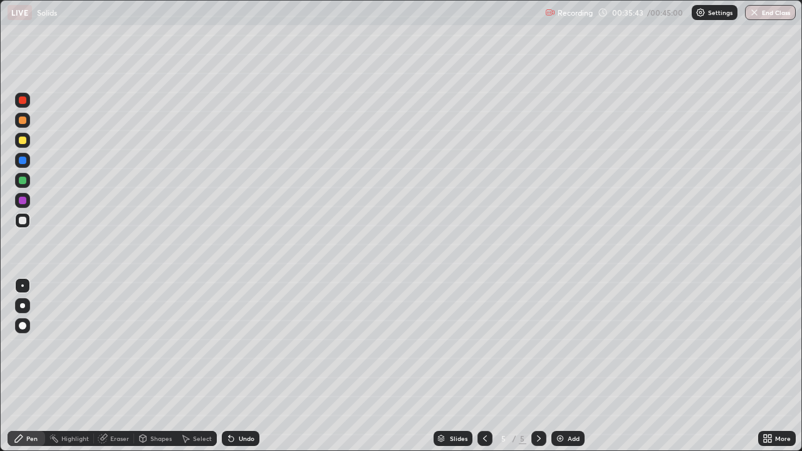
click at [564, 366] on div "Add" at bounding box center [568, 438] width 33 height 15
click at [152, 366] on div "Shapes" at bounding box center [160, 439] width 21 height 6
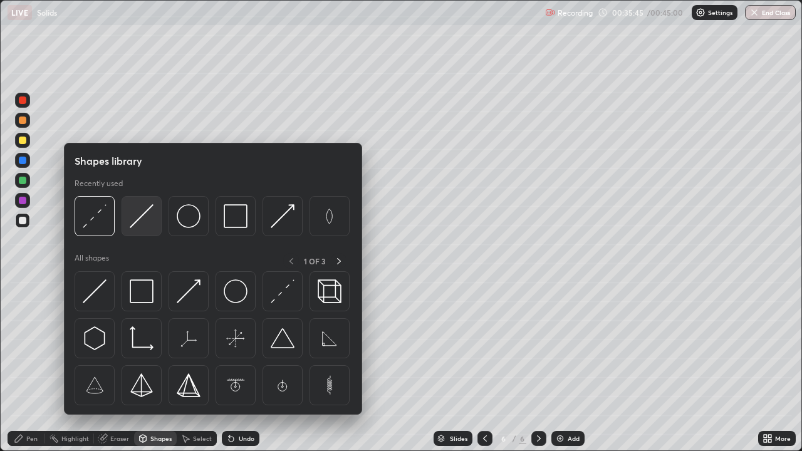
click at [132, 221] on img at bounding box center [142, 216] width 24 height 24
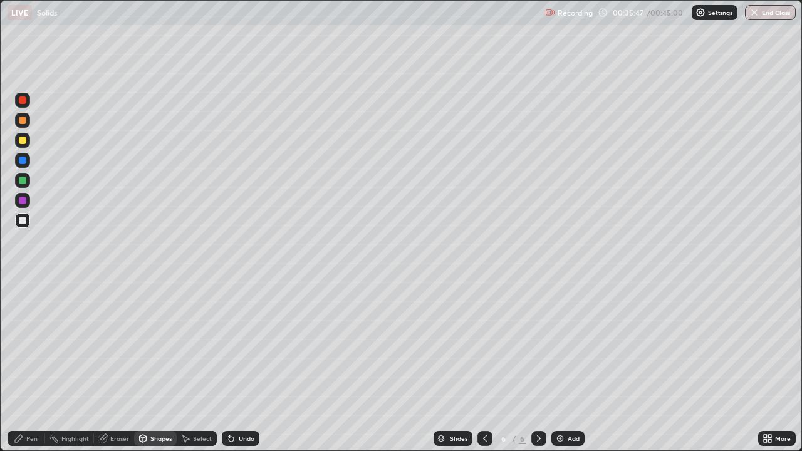
click at [33, 366] on div "Pen" at bounding box center [31, 439] width 11 height 6
click at [22, 185] on div at bounding box center [22, 180] width 15 height 15
click at [767, 14] on button "End Class" at bounding box center [770, 12] width 51 height 15
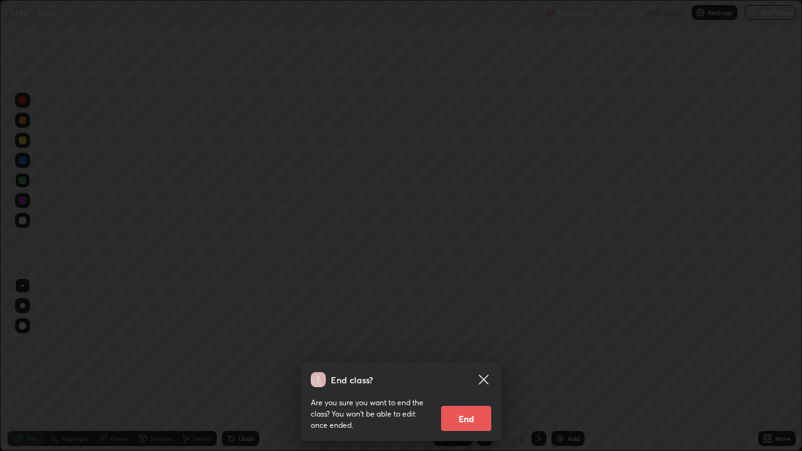
click at [474, 366] on button "End" at bounding box center [466, 418] width 50 height 25
